Goal: Book appointment/travel/reservation

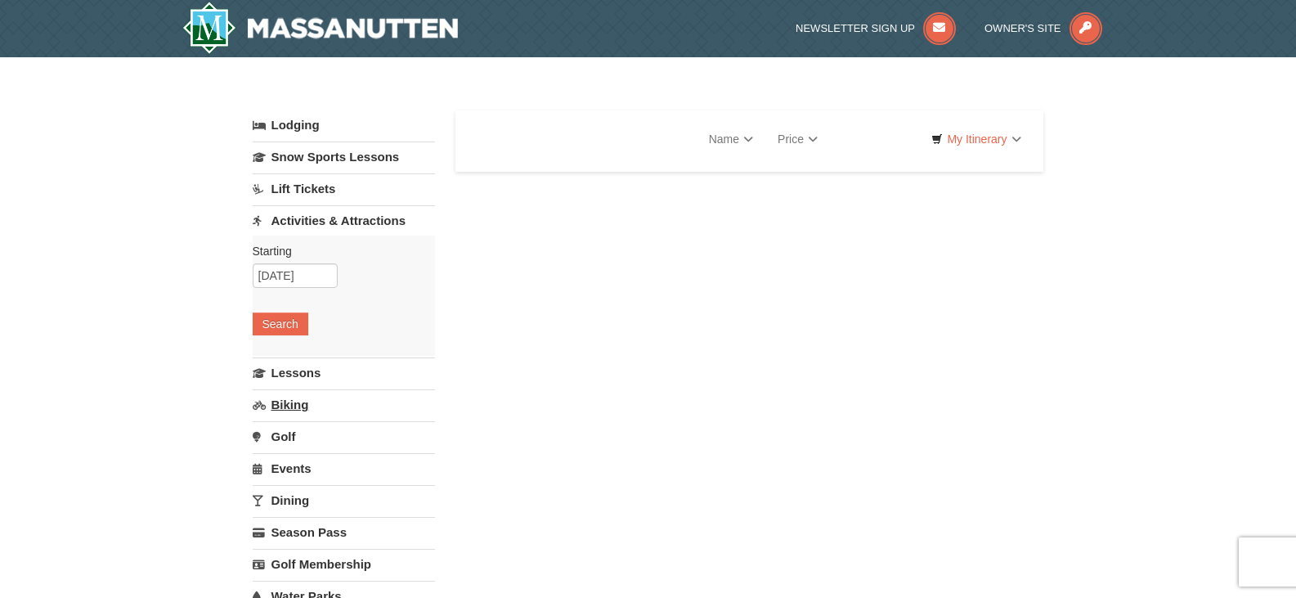
select select "10"
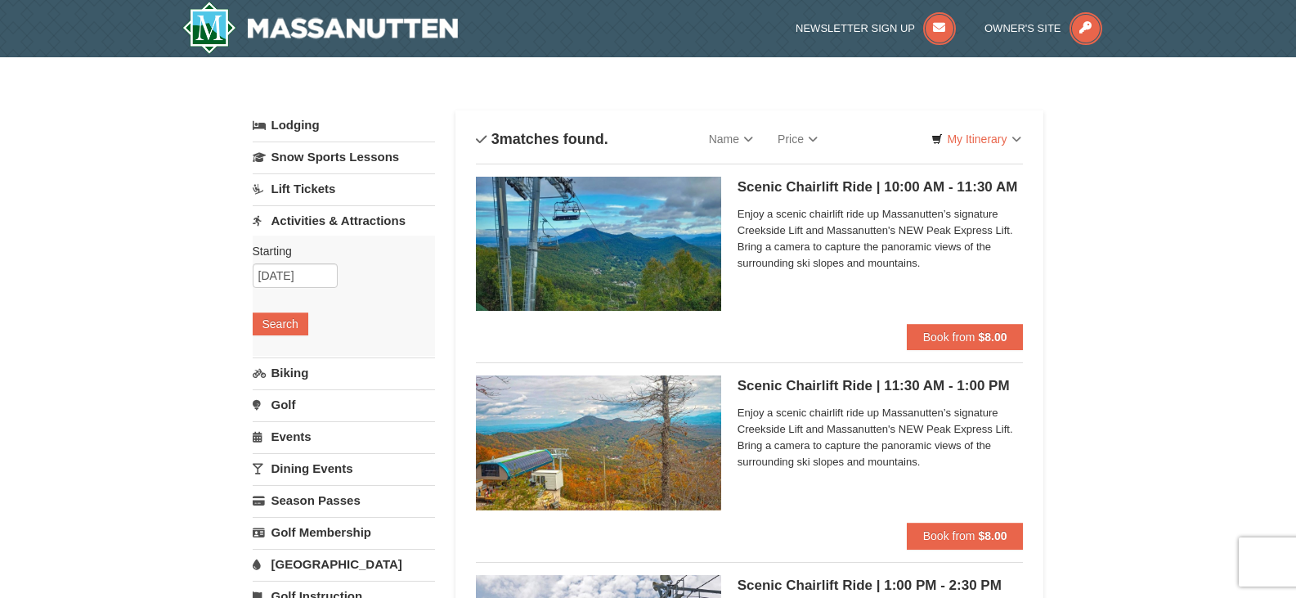
click at [829, 215] on span "Enjoy a scenic chairlift ride up Massanutten’s signature Creekside Lift and Mas…" at bounding box center [881, 238] width 286 height 65
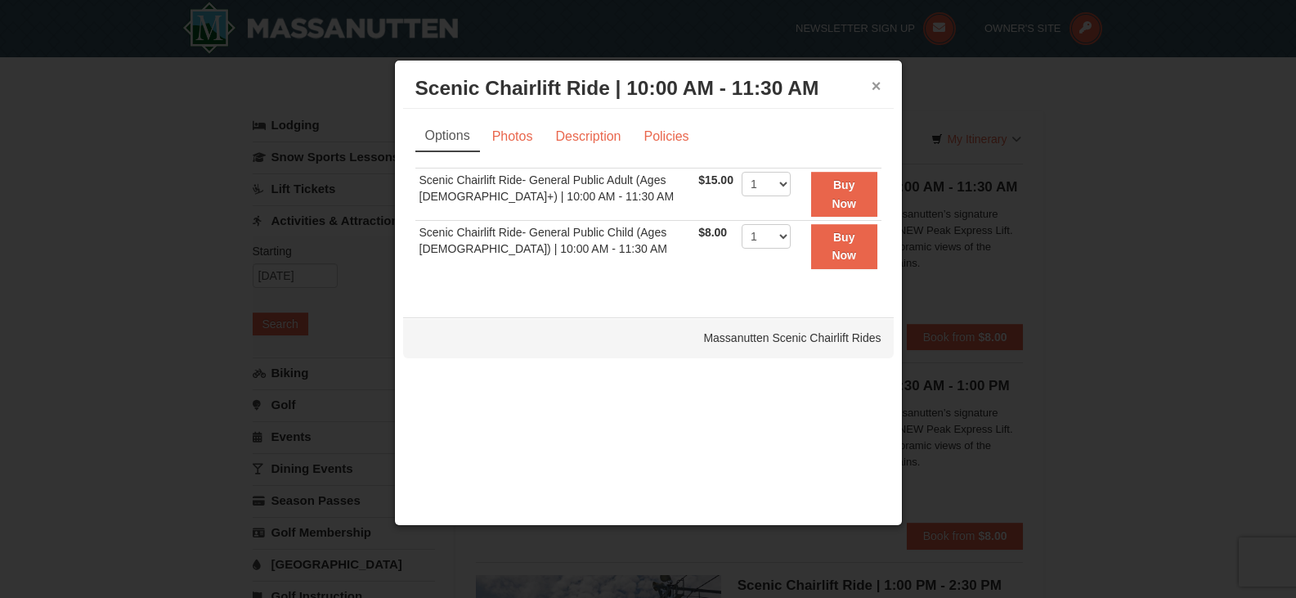
click at [880, 84] on button "×" at bounding box center [877, 86] width 10 height 16
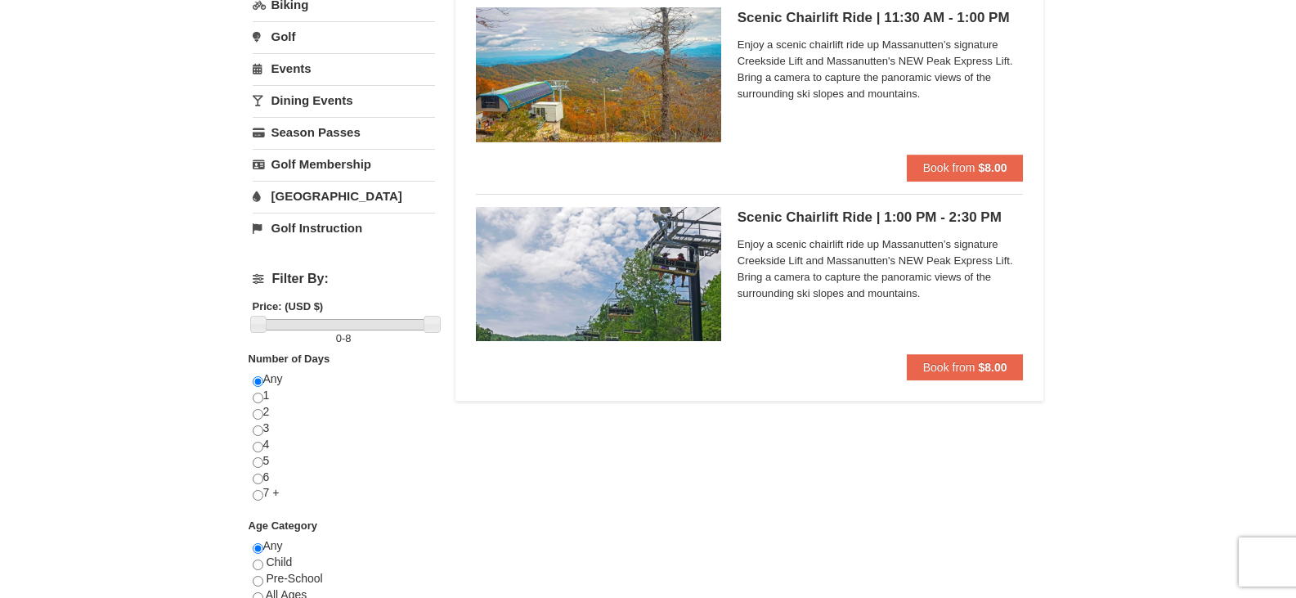
scroll to position [409, 0]
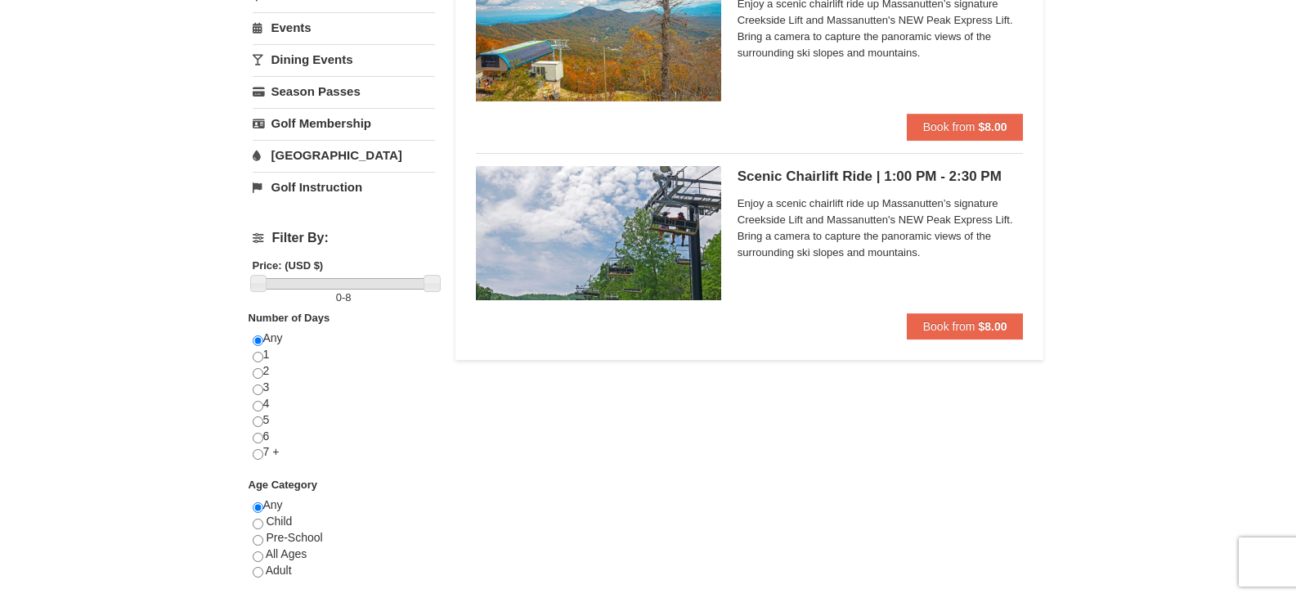
click at [609, 249] on img at bounding box center [598, 233] width 245 height 134
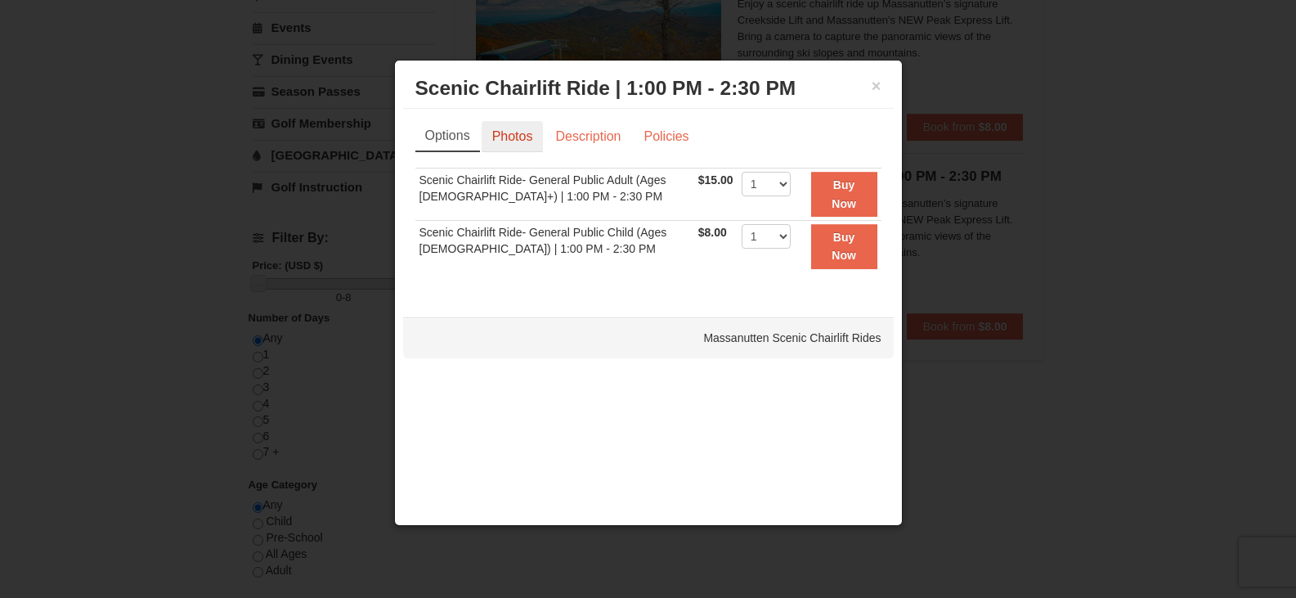
click at [510, 139] on link "Photos" at bounding box center [513, 136] width 62 height 31
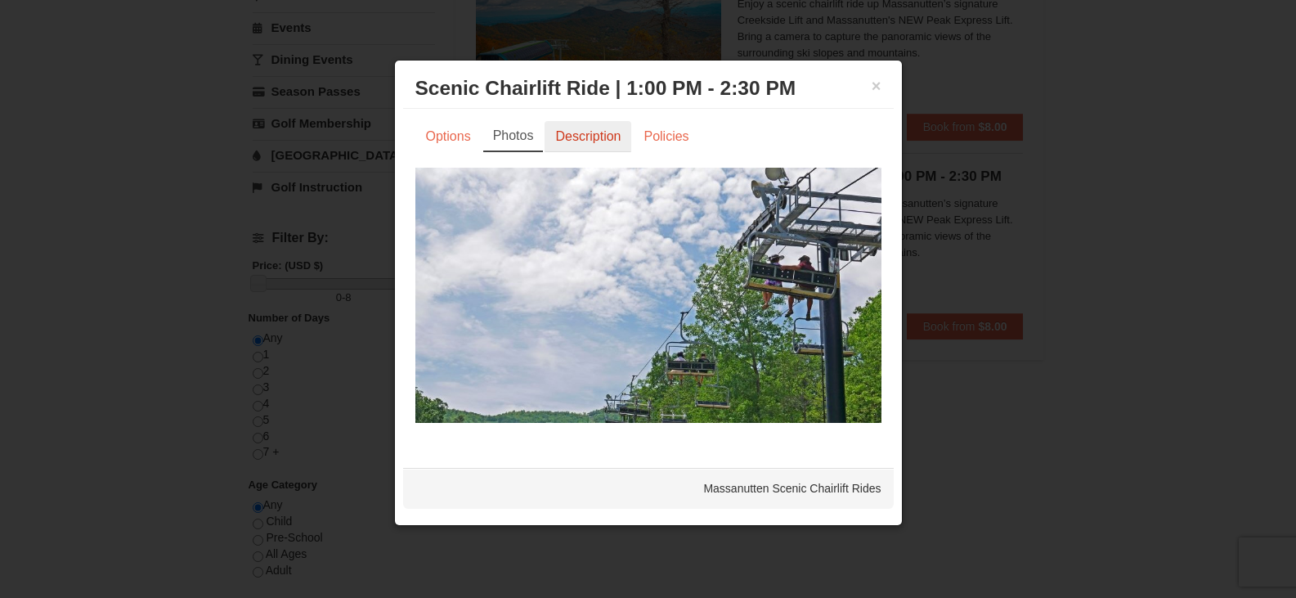
click at [582, 129] on link "Description" at bounding box center [588, 136] width 87 height 31
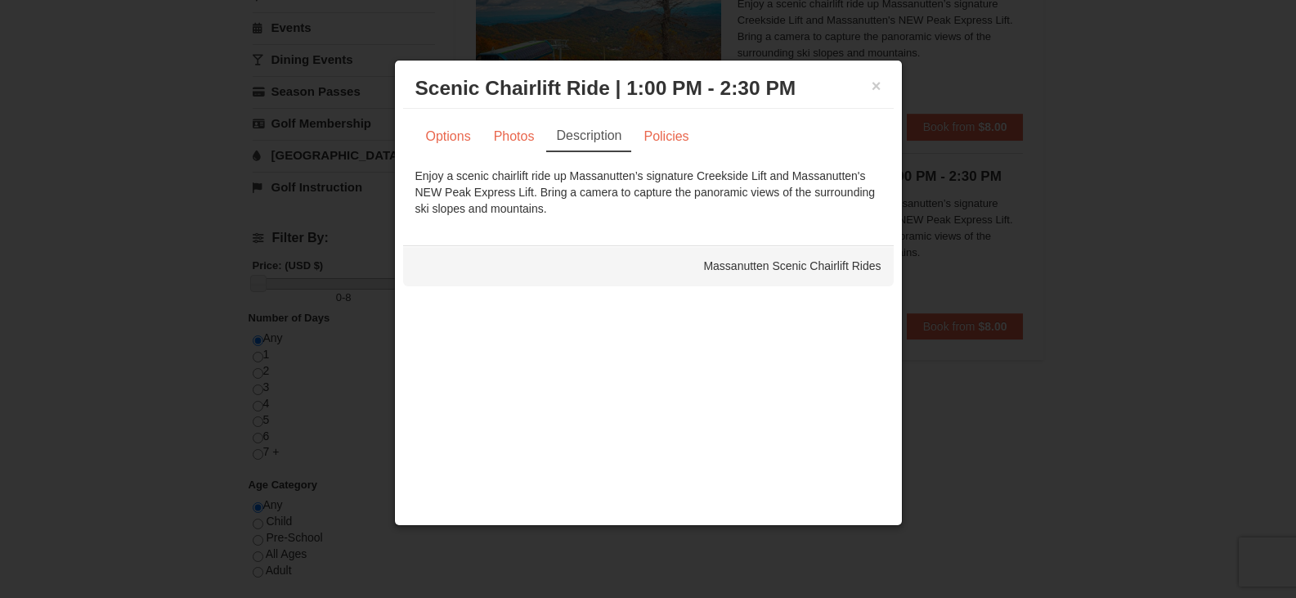
click at [1006, 82] on div at bounding box center [648, 299] width 1296 height 598
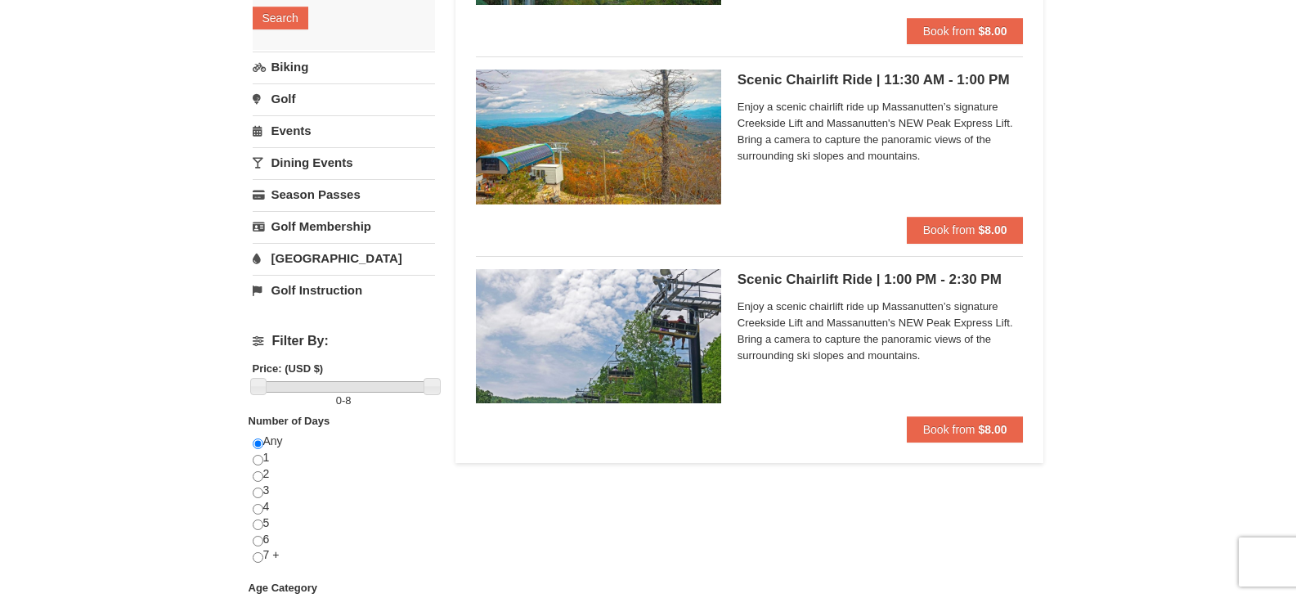
scroll to position [0, 0]
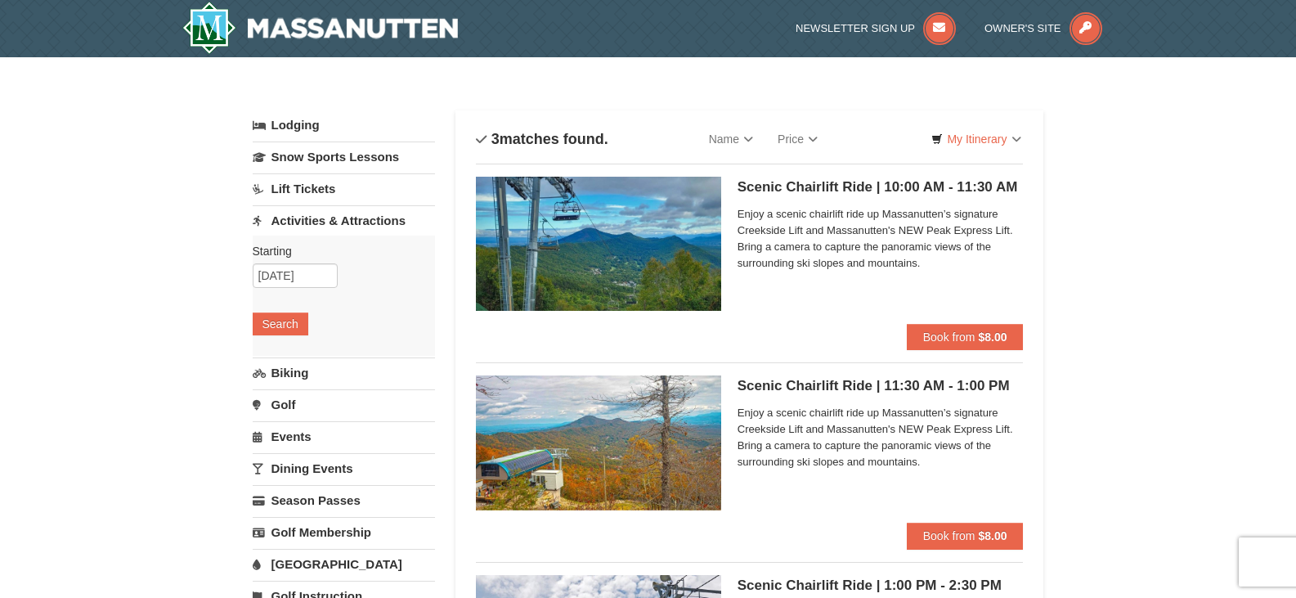
click at [811, 225] on span "Enjoy a scenic chairlift ride up Massanutten’s signature Creekside Lift and Mas…" at bounding box center [881, 238] width 286 height 65
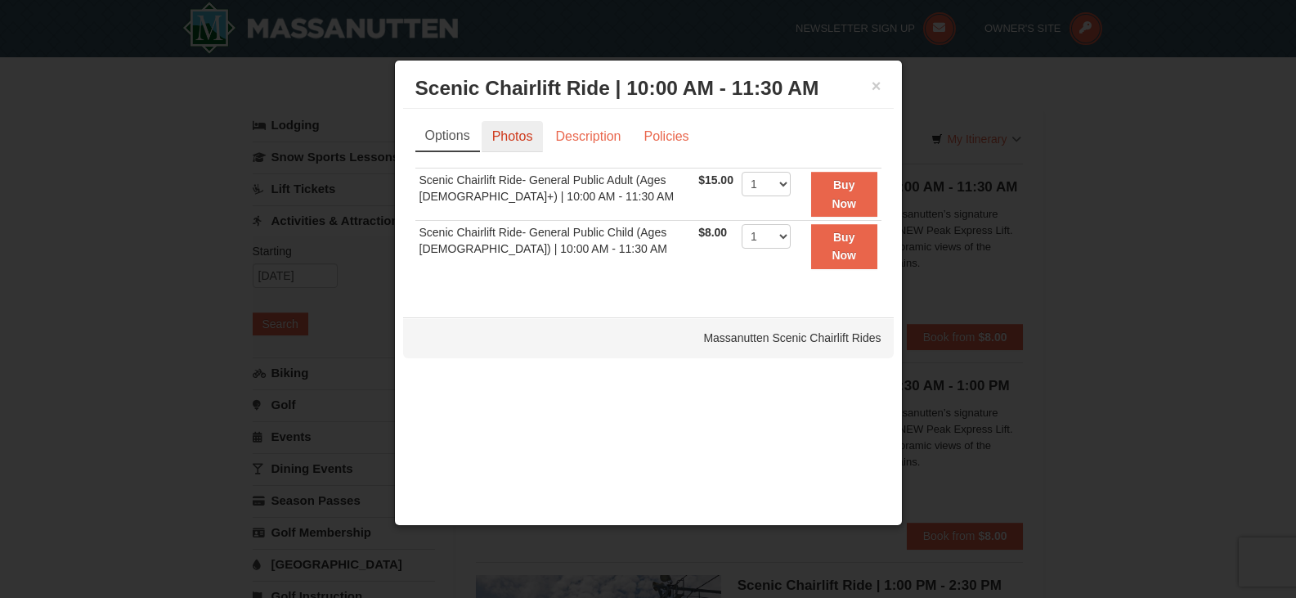
click at [515, 128] on link "Photos" at bounding box center [513, 136] width 62 height 31
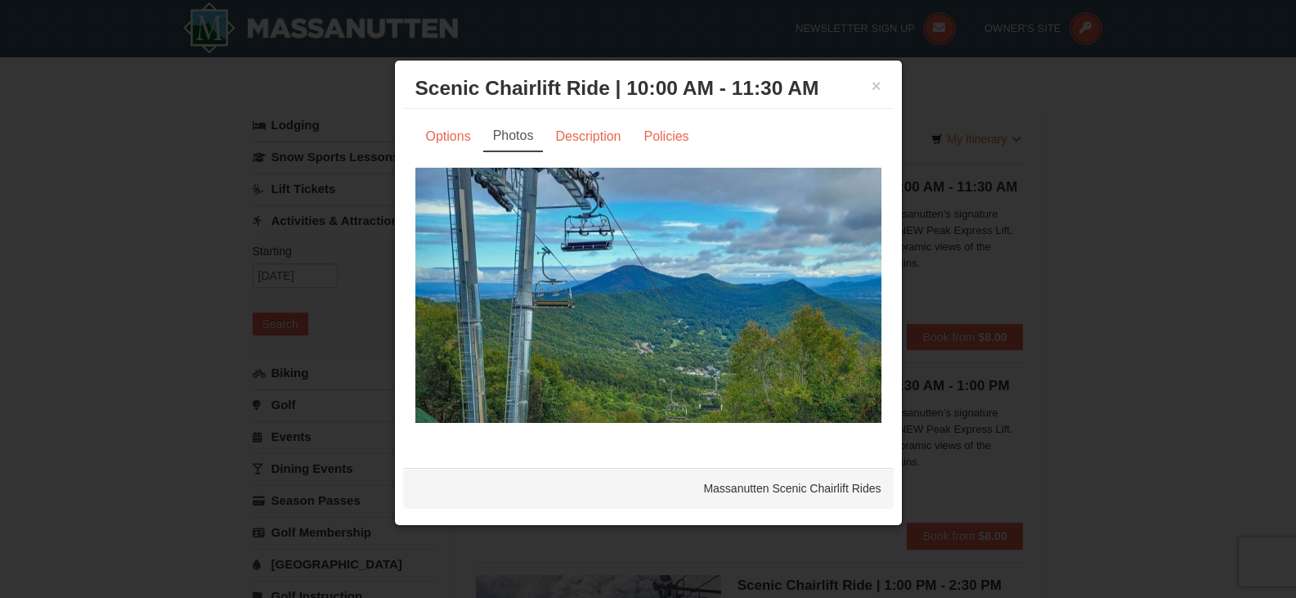
click at [1054, 201] on div at bounding box center [648, 299] width 1296 height 598
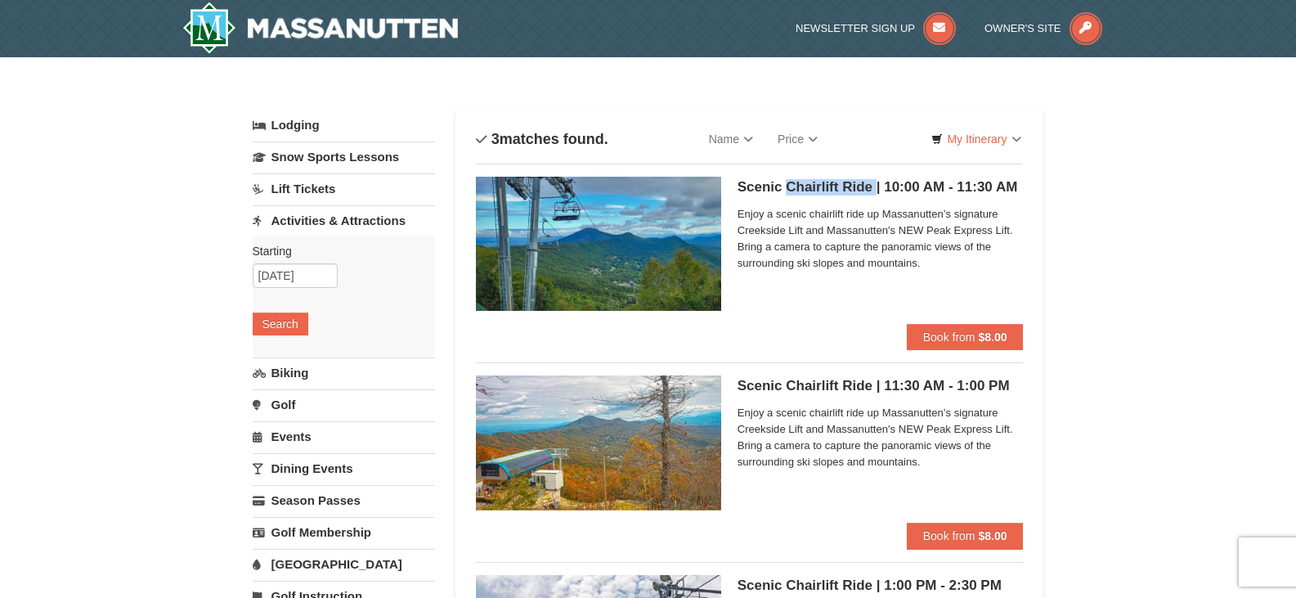
drag, startPoint x: 790, startPoint y: 186, endPoint x: 875, endPoint y: 193, distance: 85.3
click at [875, 193] on h5 "Scenic Chairlift Ride | 10:00 AM - 11:30 AM Massanutten Scenic Chairlift Rides" at bounding box center [881, 187] width 286 height 16
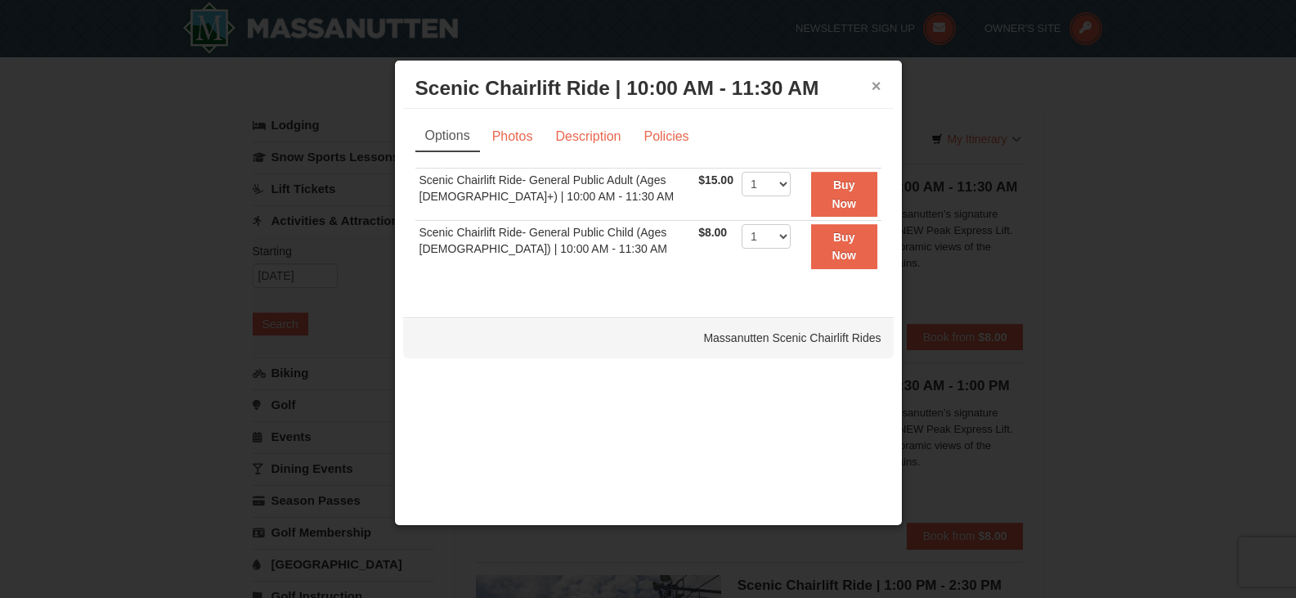
click at [876, 88] on button "×" at bounding box center [877, 86] width 10 height 16
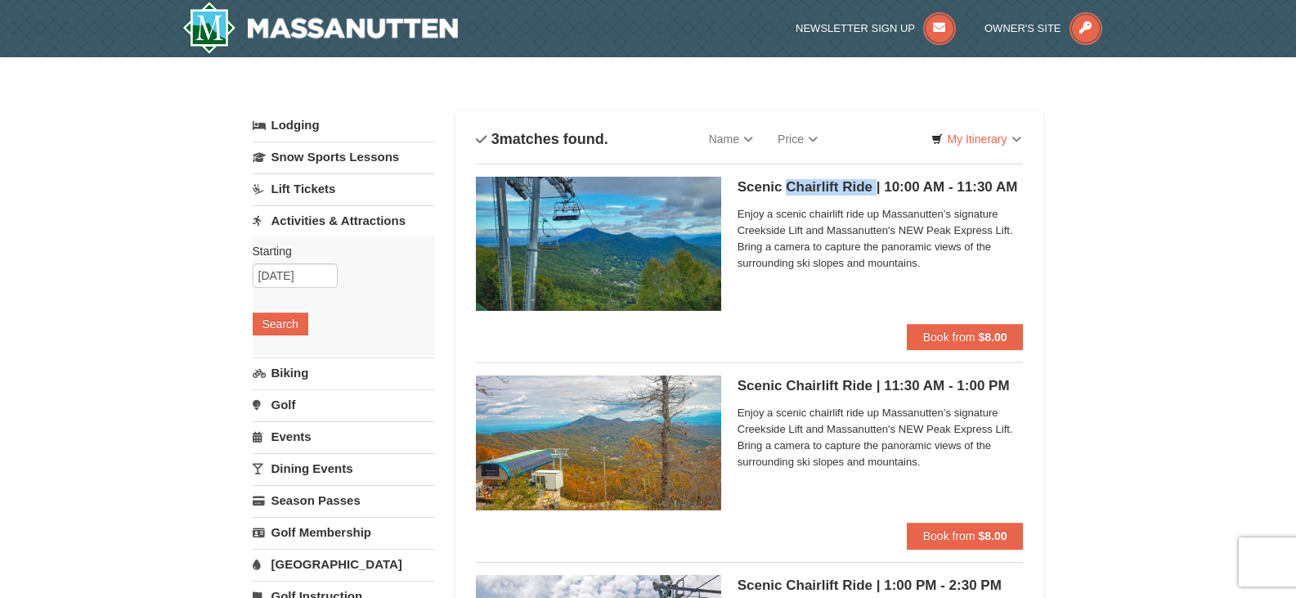
copy h5 "Chairlift Ride"
